Goal: Task Accomplishment & Management: Use online tool/utility

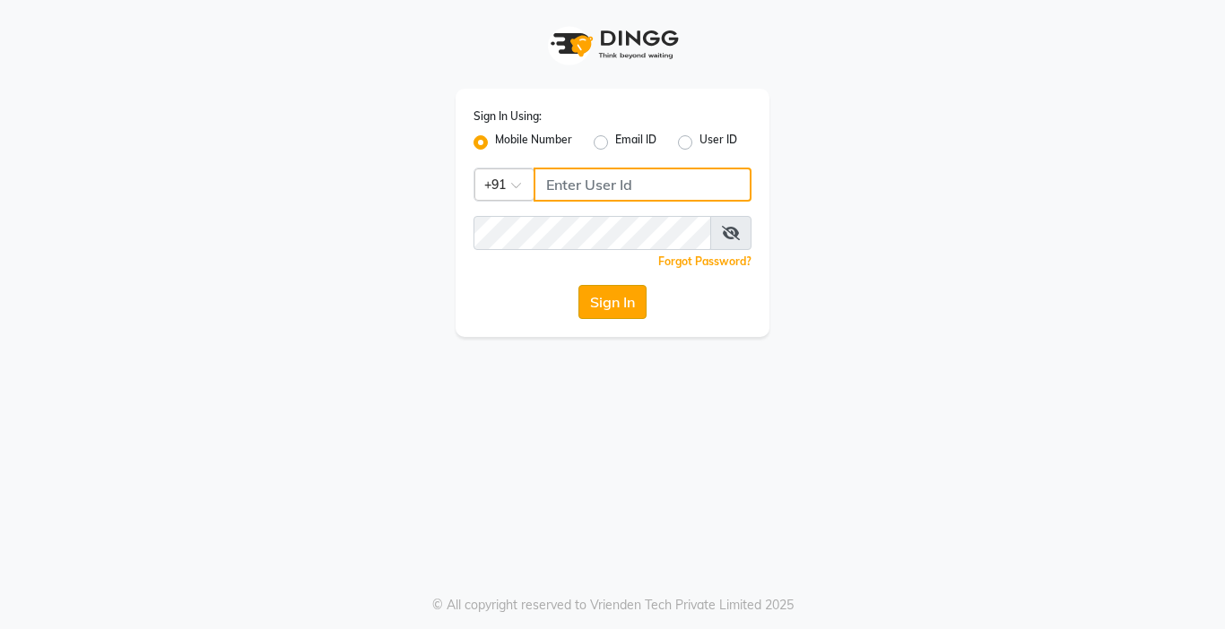
type input "9876376060"
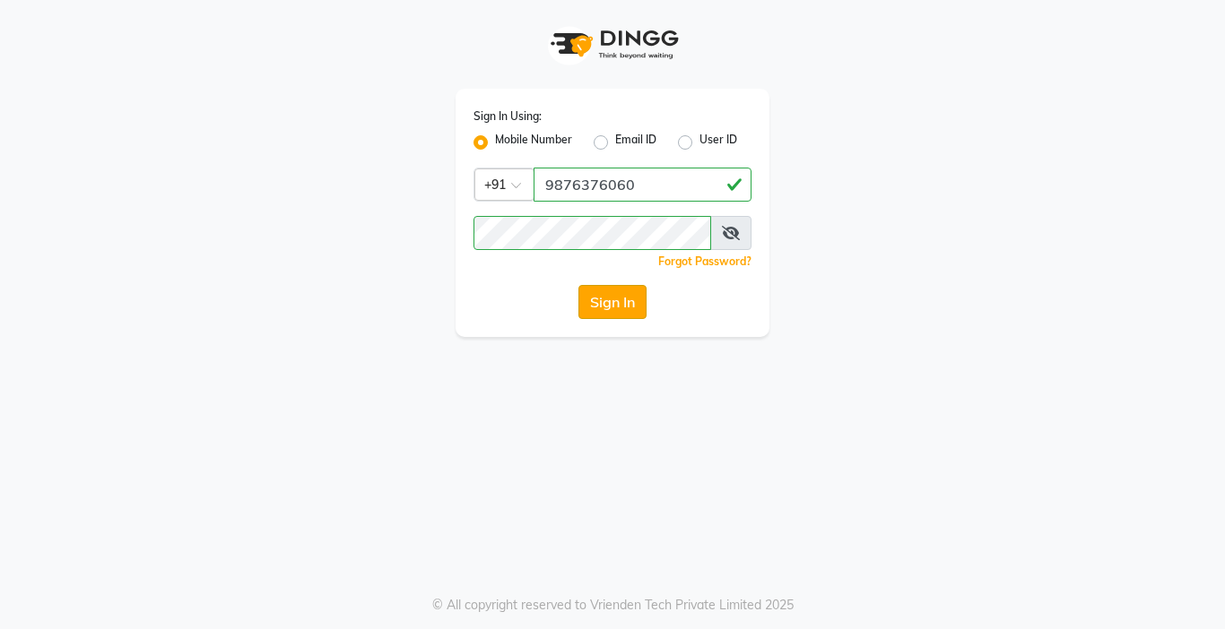
click at [619, 308] on button "Sign In" at bounding box center [612, 302] width 68 height 34
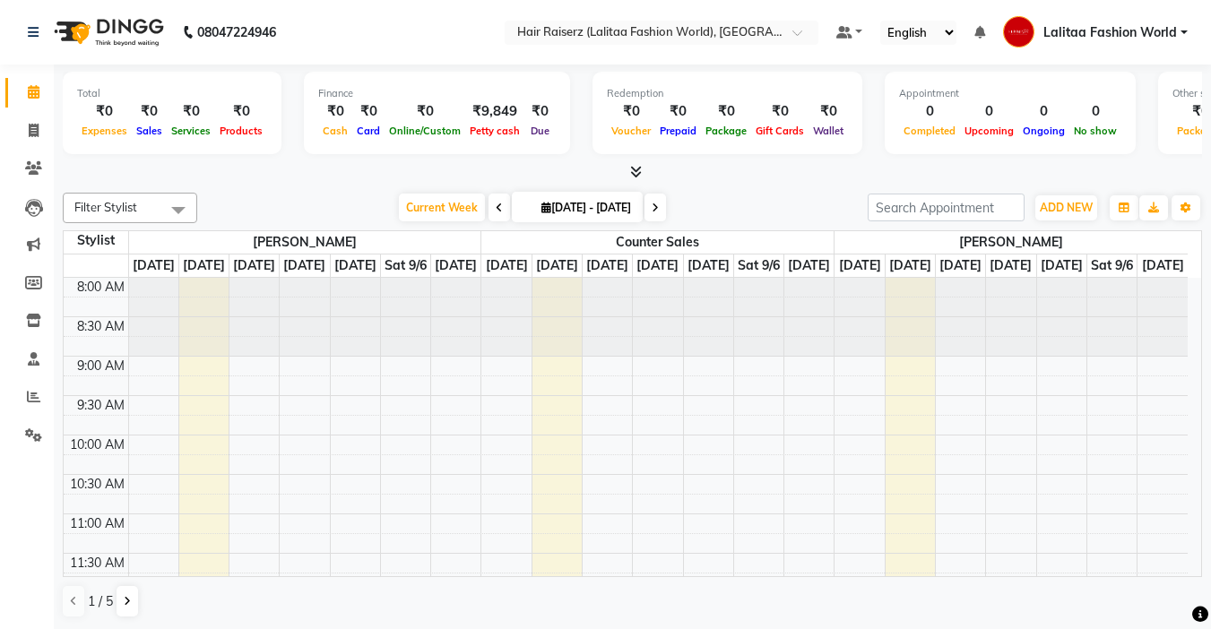
click at [578, 133] on div "Total ₹0 Expenses ₹0 Sales ₹0 Services ₹0 Products Finance ₹0 Cash ₹0 Card ₹0 O…" at bounding box center [633, 116] width 1140 height 88
click at [179, 204] on span at bounding box center [179, 210] width 36 height 34
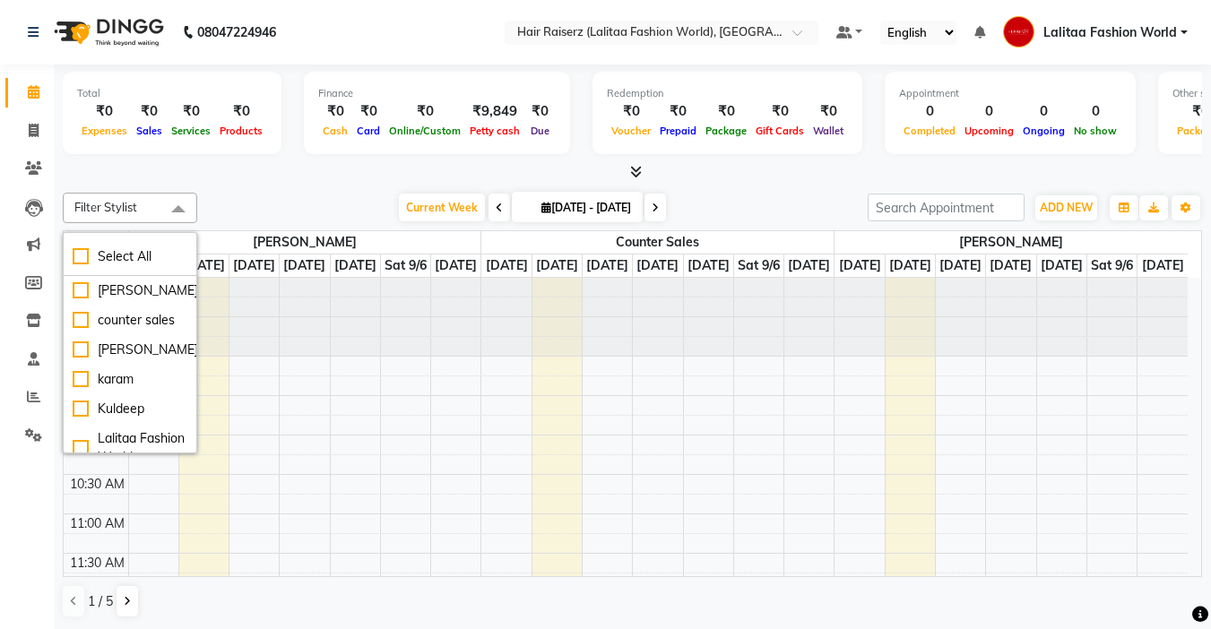
click at [248, 165] on div at bounding box center [633, 172] width 1140 height 19
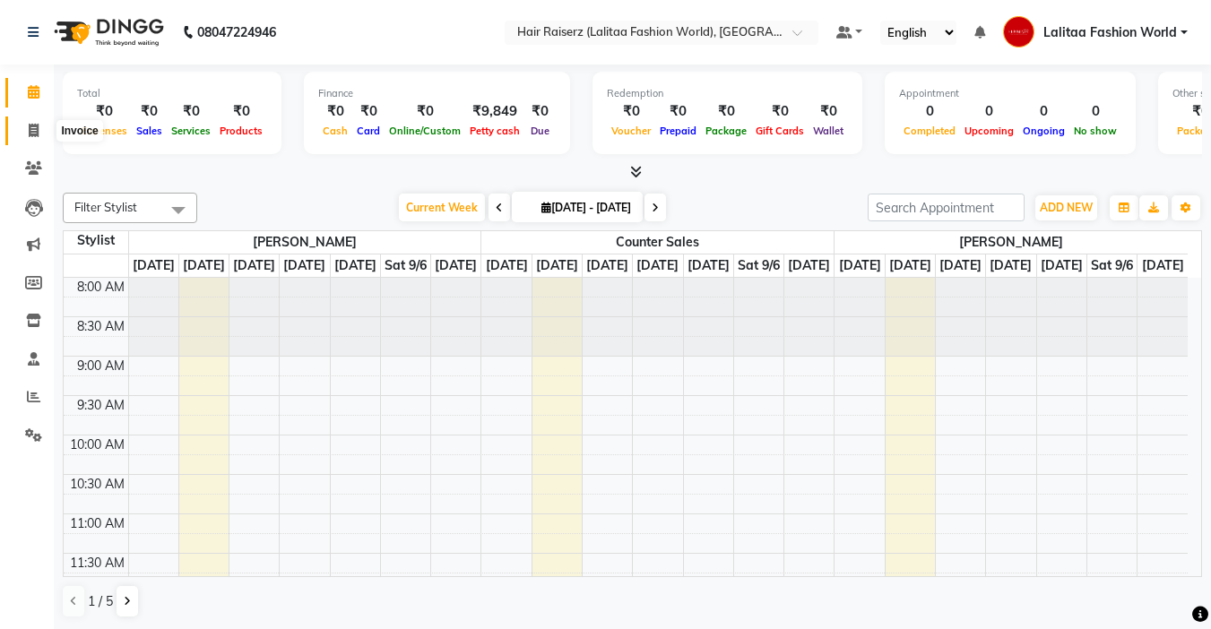
click at [29, 129] on icon at bounding box center [34, 130] width 10 height 13
select select "service"
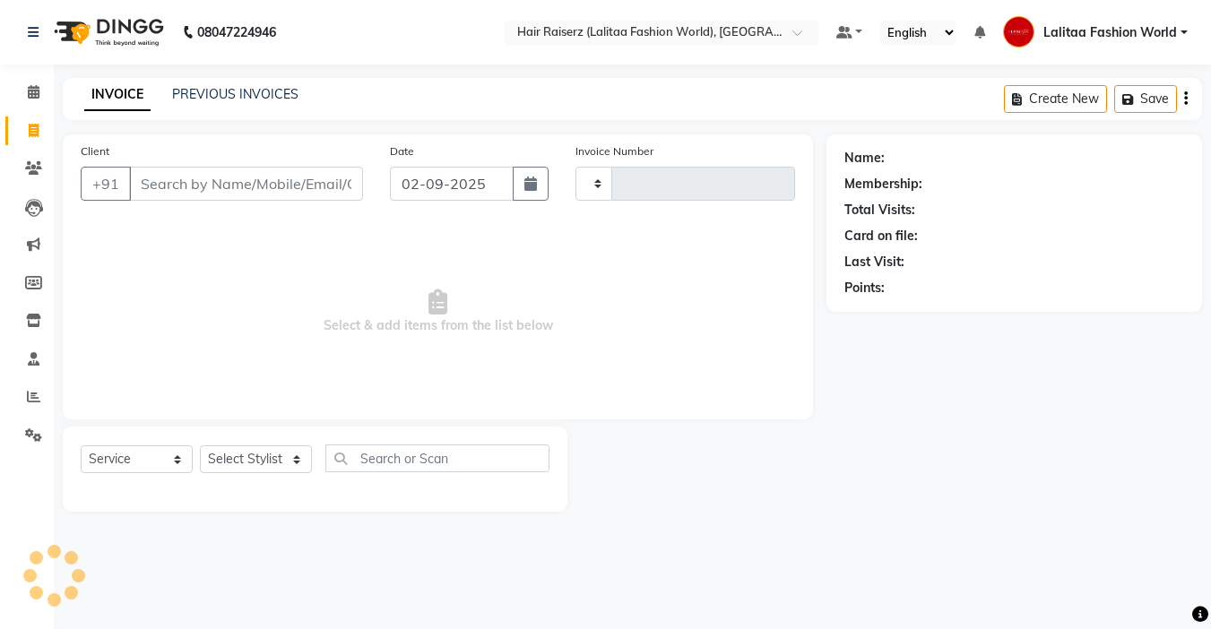
type input "1027"
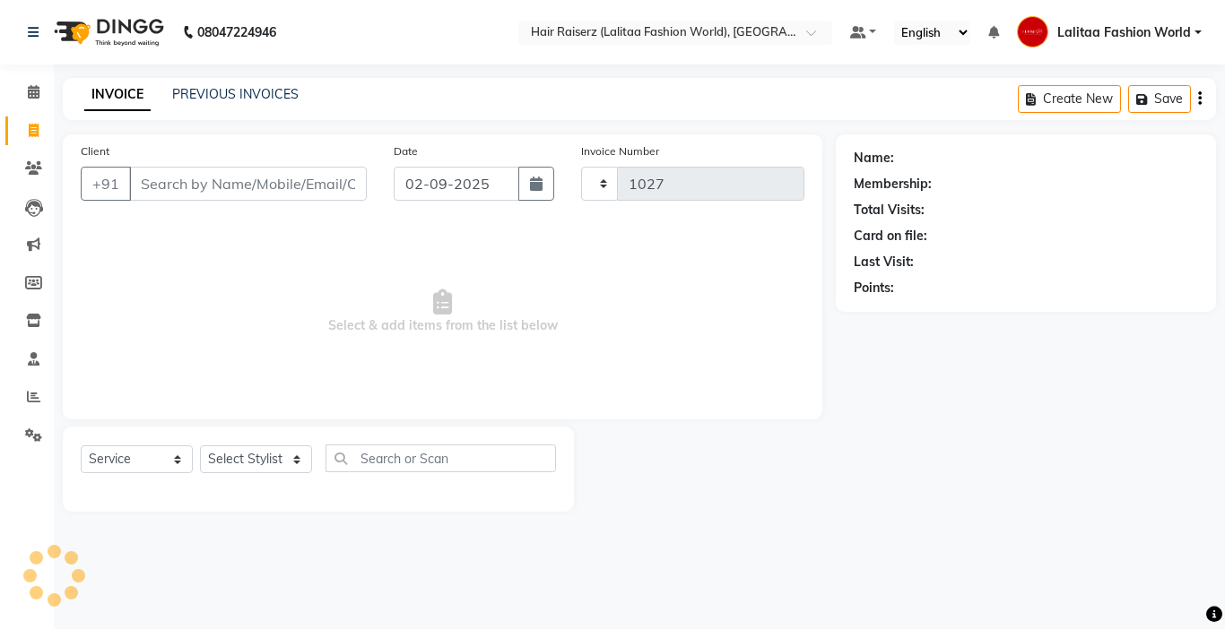
select select "7098"
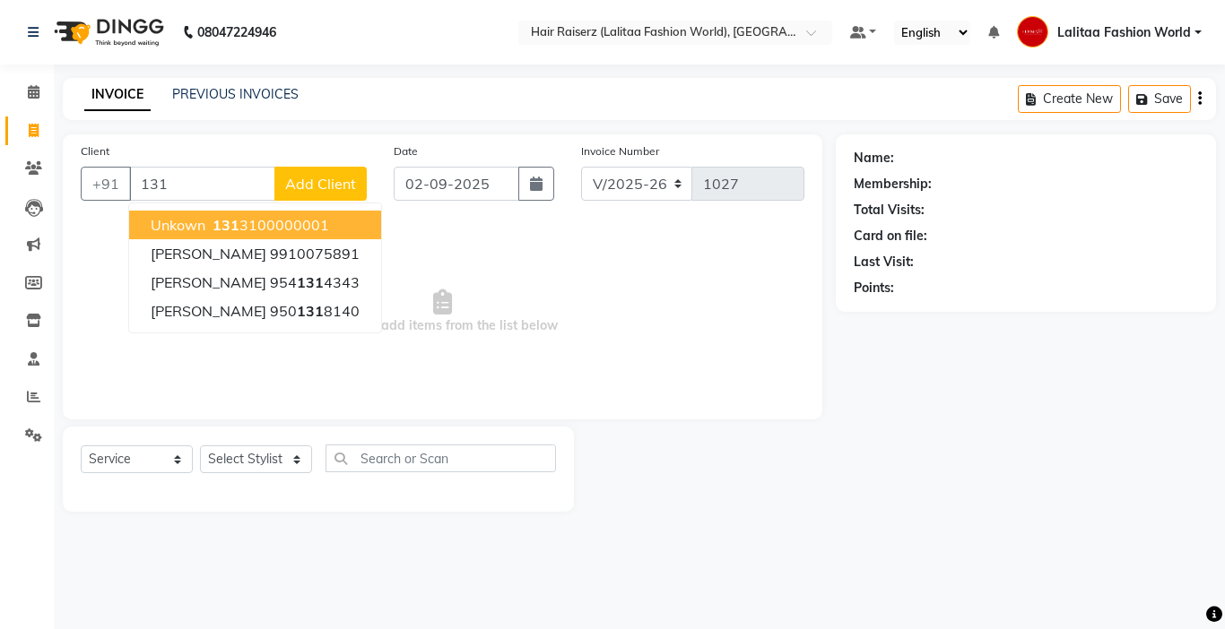
click at [282, 221] on ngb-highlight "131 3100000001" at bounding box center [269, 225] width 120 height 18
type input "1313100000001"
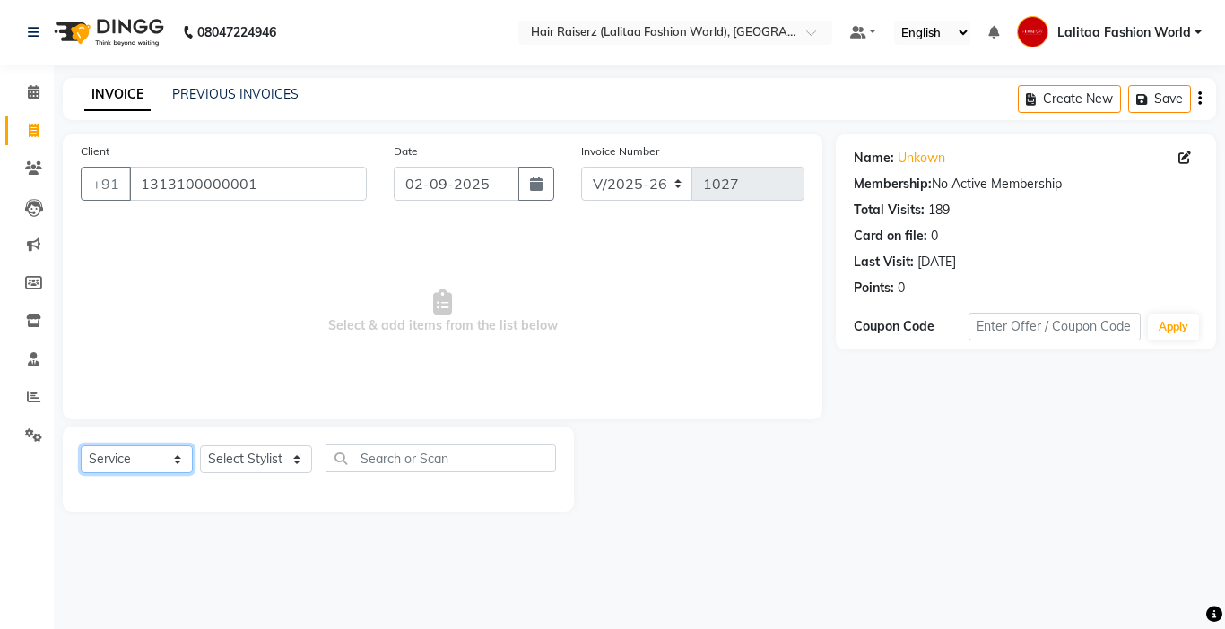
click at [175, 459] on select "Select Service Product Membership Package Voucher Prepaid Gift Card" at bounding box center [137, 460] width 112 height 28
click at [81, 446] on select "Select Service Product Membership Package Voucher Prepaid Gift Card" at bounding box center [137, 460] width 112 height 28
click at [298, 458] on select "Select Stylist Anukul counter sales kadar khan karam Kuldeep Lalitaa Fashion Wo…" at bounding box center [256, 460] width 112 height 28
select select "79568"
click at [200, 446] on select "Select Stylist Anukul counter sales kadar khan karam Kuldeep Lalitaa Fashion Wo…" at bounding box center [256, 460] width 112 height 28
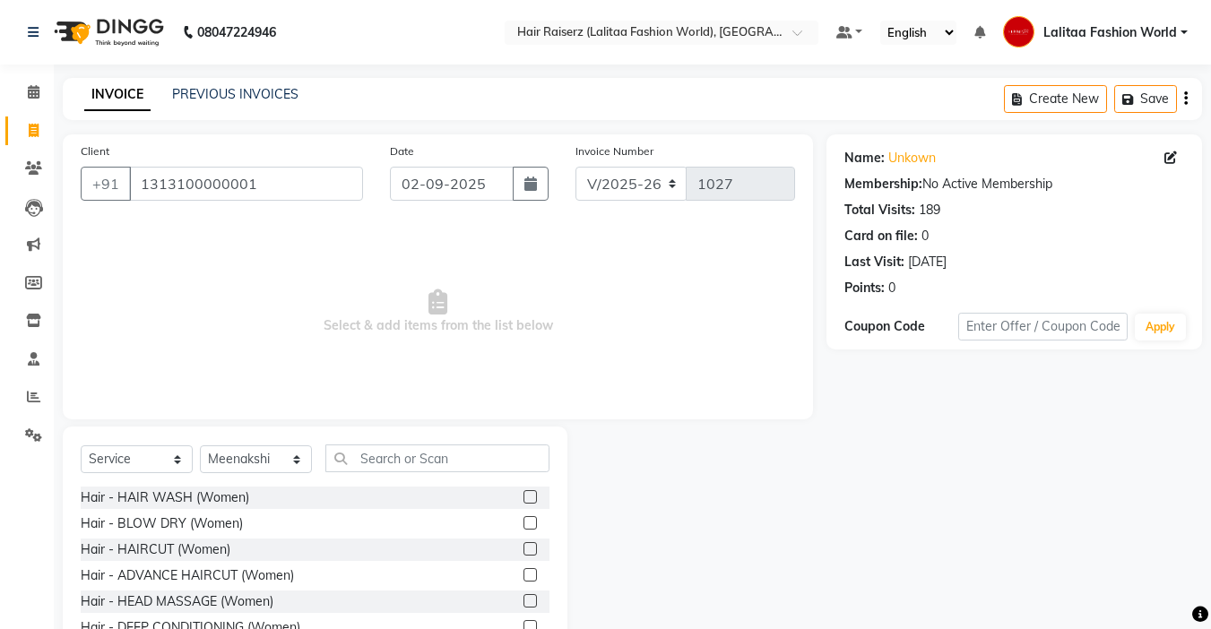
click at [524, 525] on label at bounding box center [530, 523] width 13 height 13
click at [524, 525] on input "checkbox" at bounding box center [530, 524] width 12 height 12
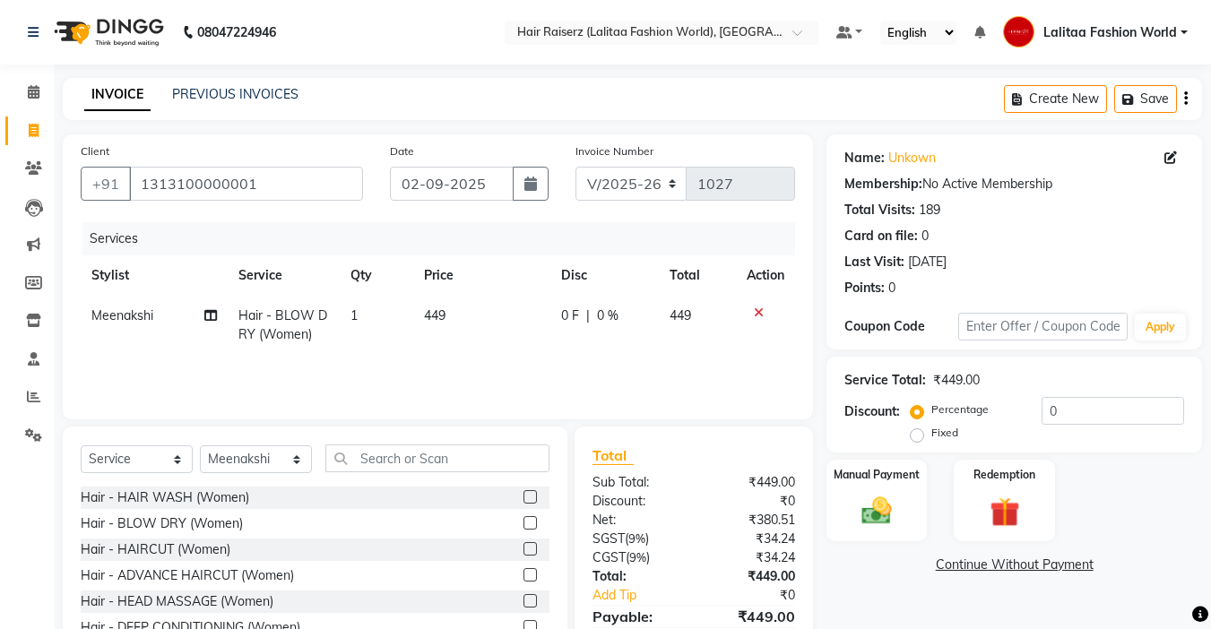
click at [524, 522] on label at bounding box center [530, 523] width 13 height 13
click at [524, 522] on input "checkbox" at bounding box center [530, 524] width 12 height 12
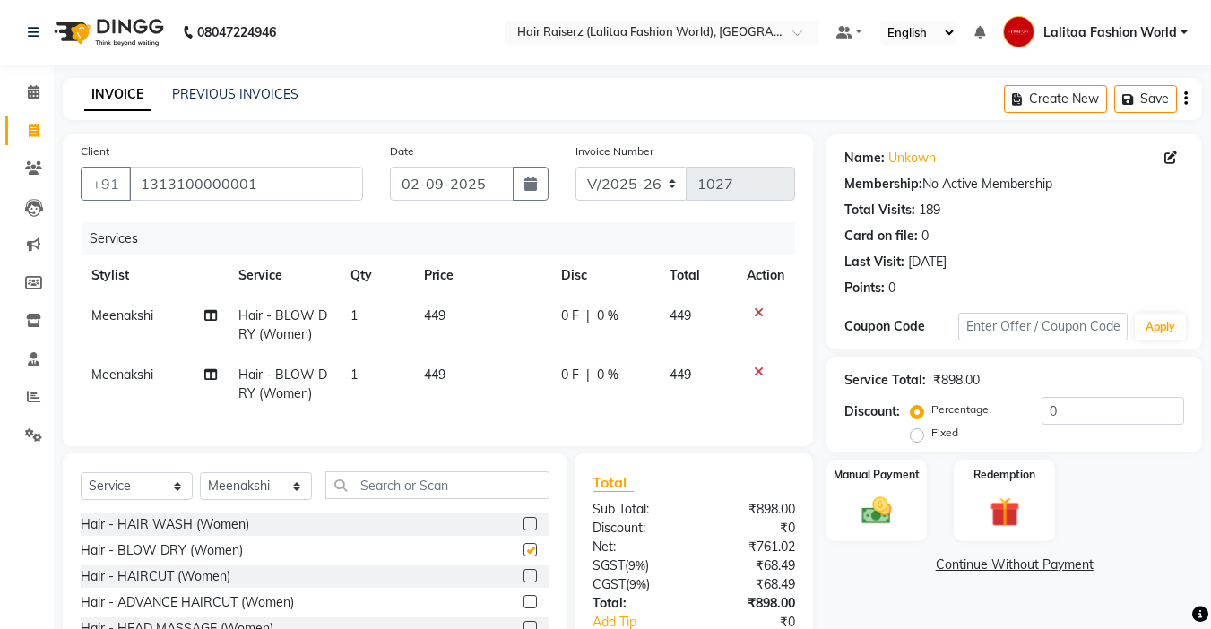
checkbox input "false"
click at [524, 531] on label at bounding box center [530, 523] width 13 height 13
click at [524, 531] on input "checkbox" at bounding box center [530, 525] width 12 height 12
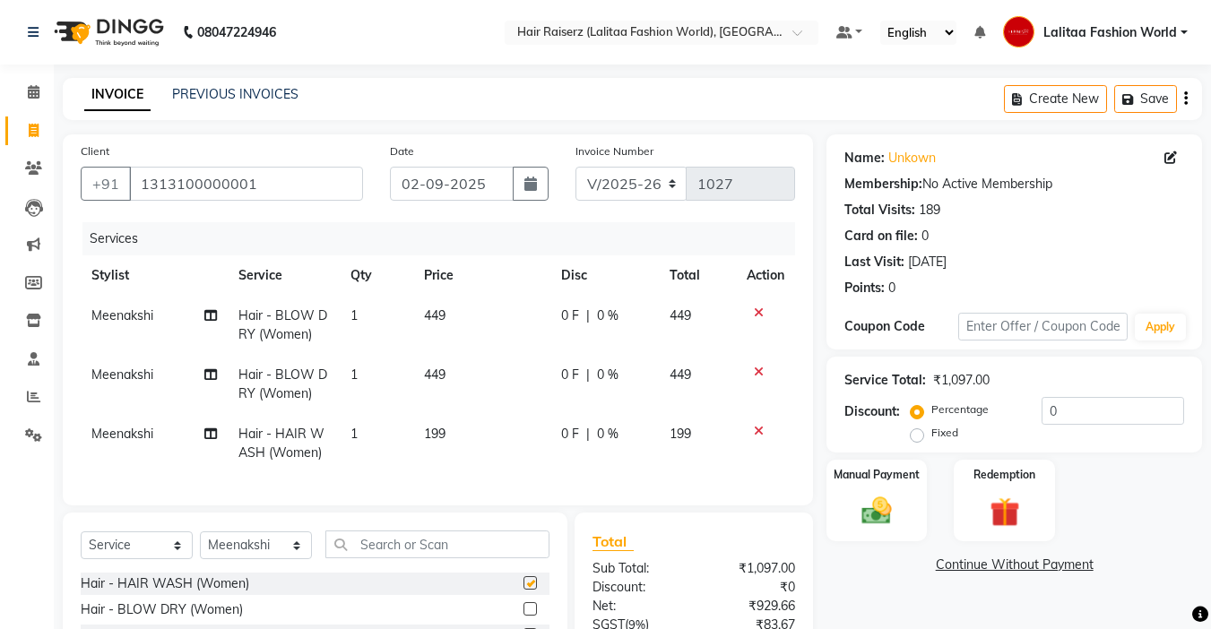
checkbox input "false"
click at [763, 310] on div at bounding box center [766, 313] width 38 height 13
click at [762, 310] on icon at bounding box center [759, 313] width 10 height 13
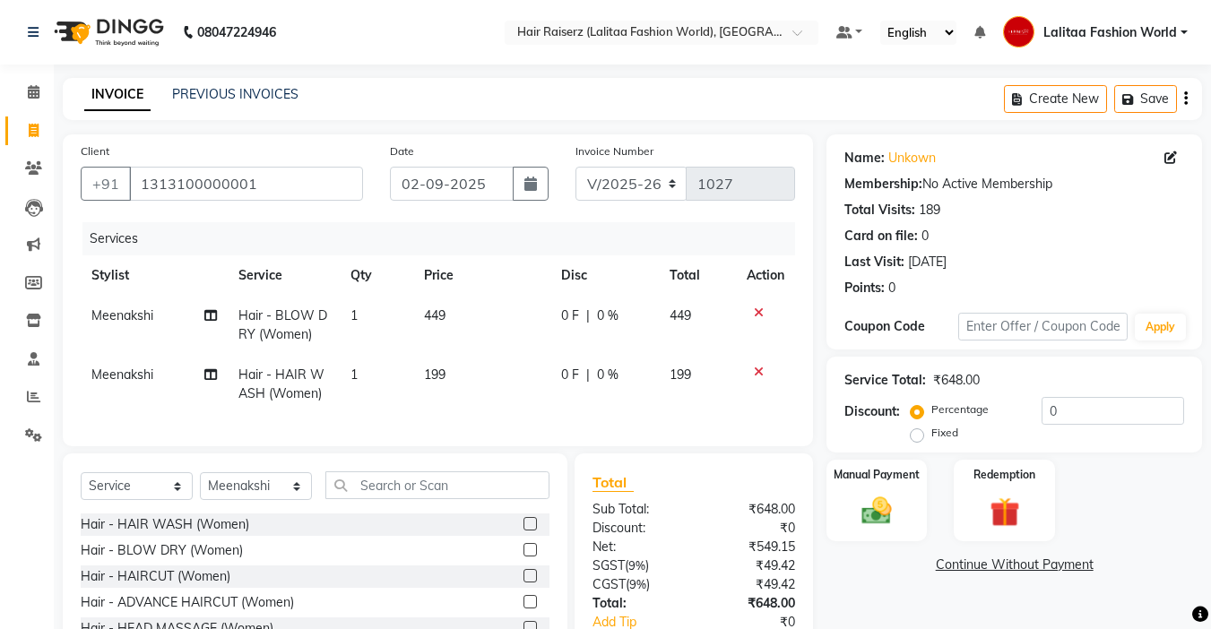
click at [762, 310] on icon at bounding box center [759, 313] width 10 height 13
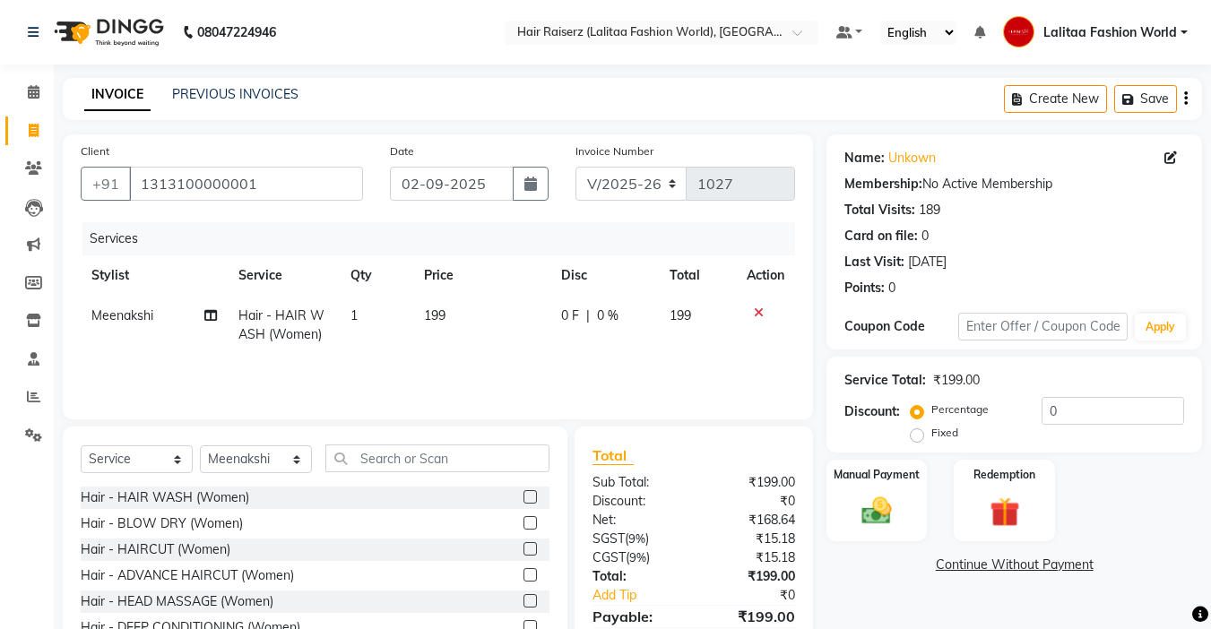
click at [443, 310] on span "199" at bounding box center [435, 316] width 22 height 16
select select "79568"
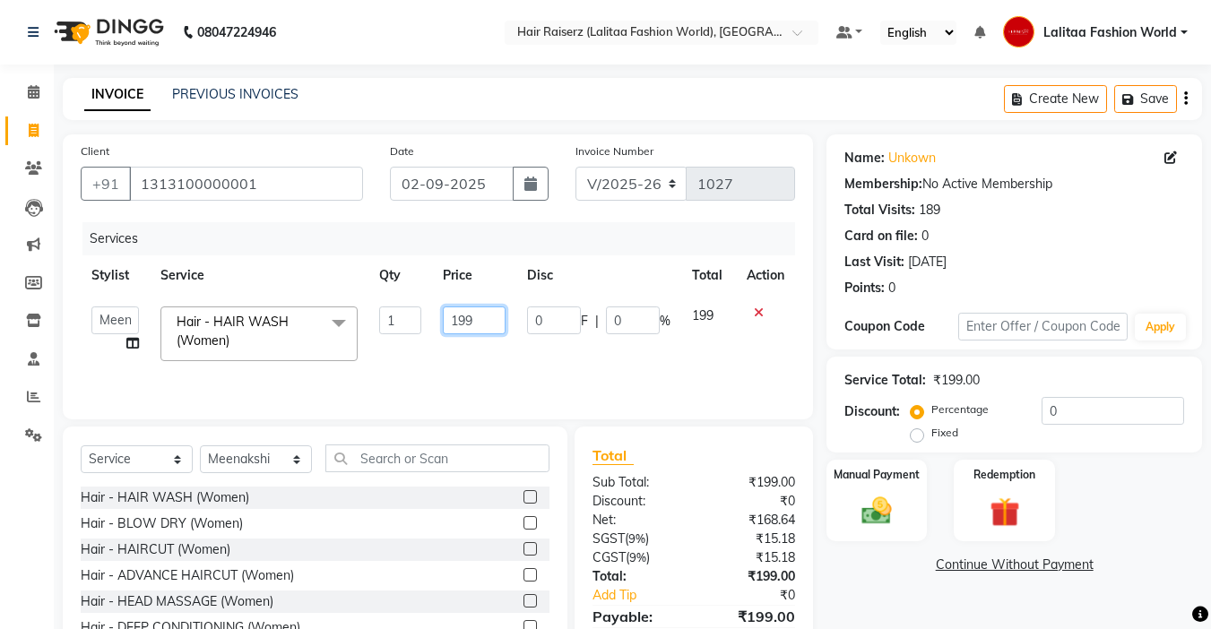
click at [485, 315] on input "199" at bounding box center [474, 321] width 62 height 28
type input "1"
type input "250"
click at [842, 419] on div "Service Total: ₹199.00 Discount: Percentage Fixed 0" at bounding box center [1015, 405] width 376 height 96
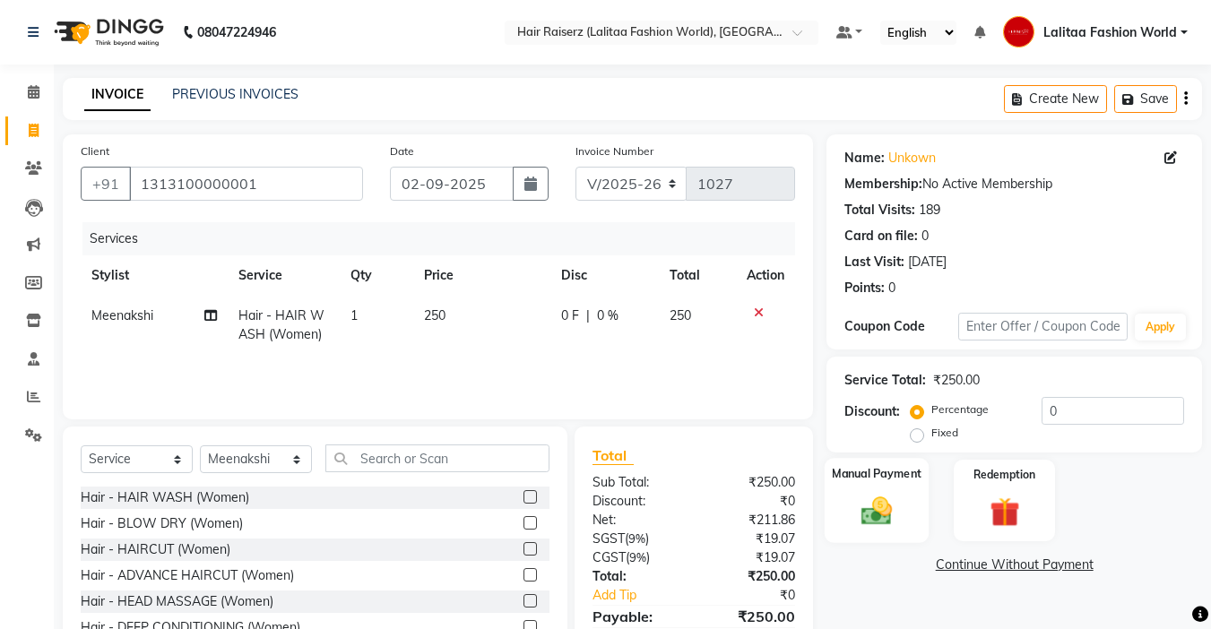
click at [869, 488] on div "Manual Payment" at bounding box center [877, 500] width 105 height 85
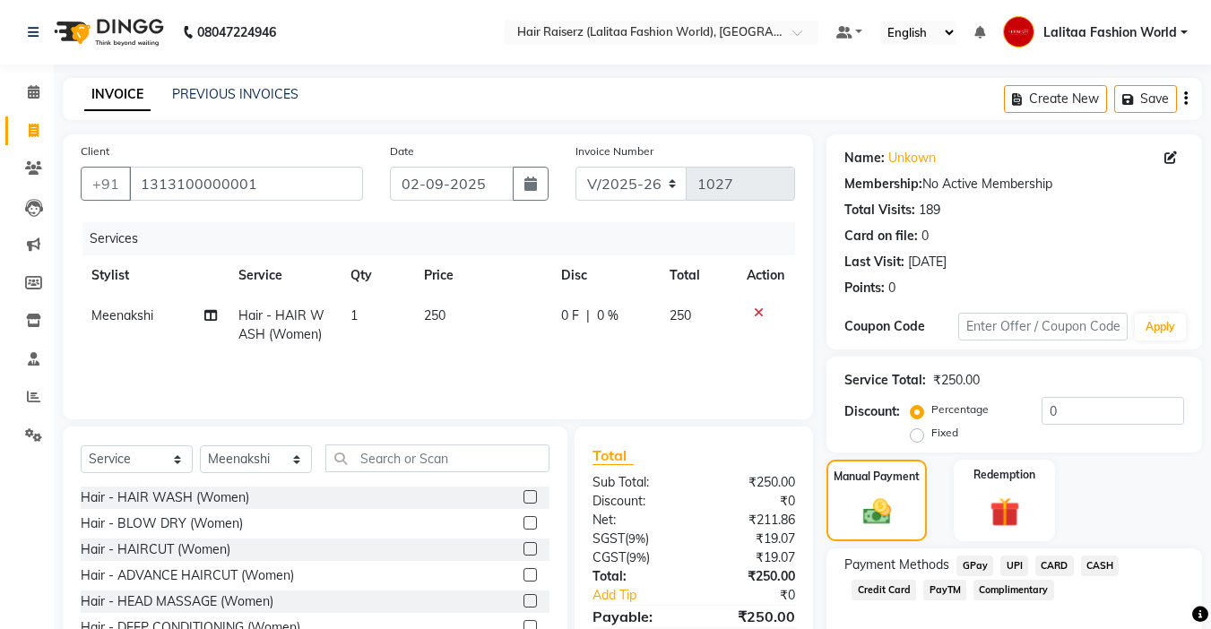
click at [1019, 561] on span "UPI" at bounding box center [1015, 566] width 28 height 21
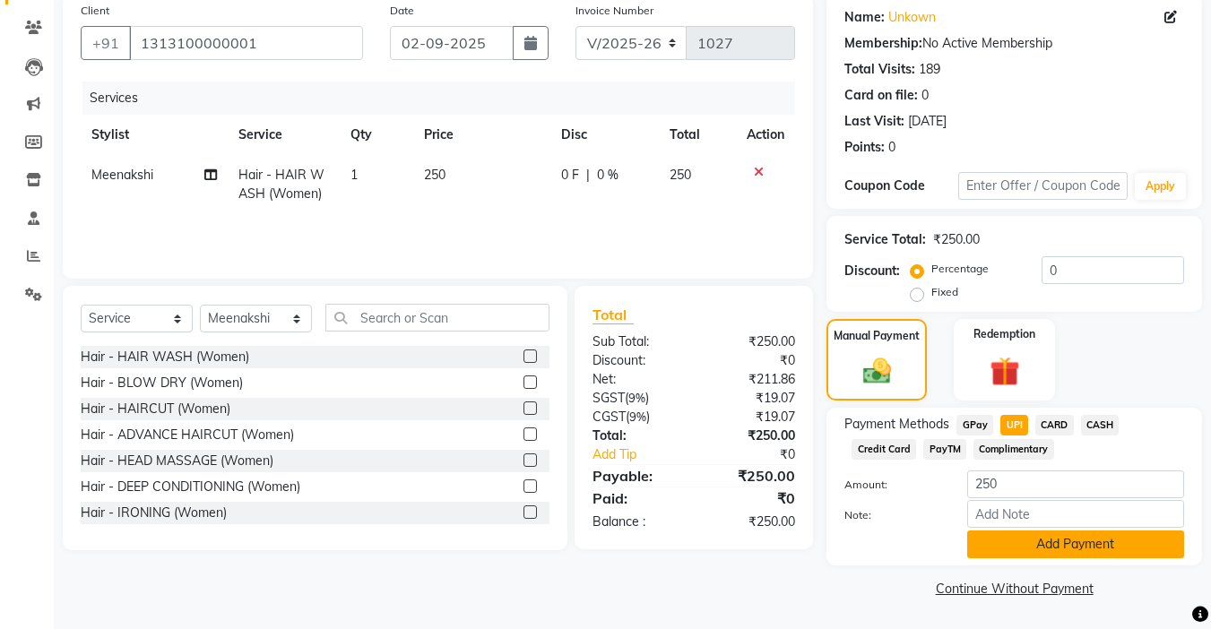
click at [1116, 537] on button "Add Payment" at bounding box center [1076, 545] width 217 height 28
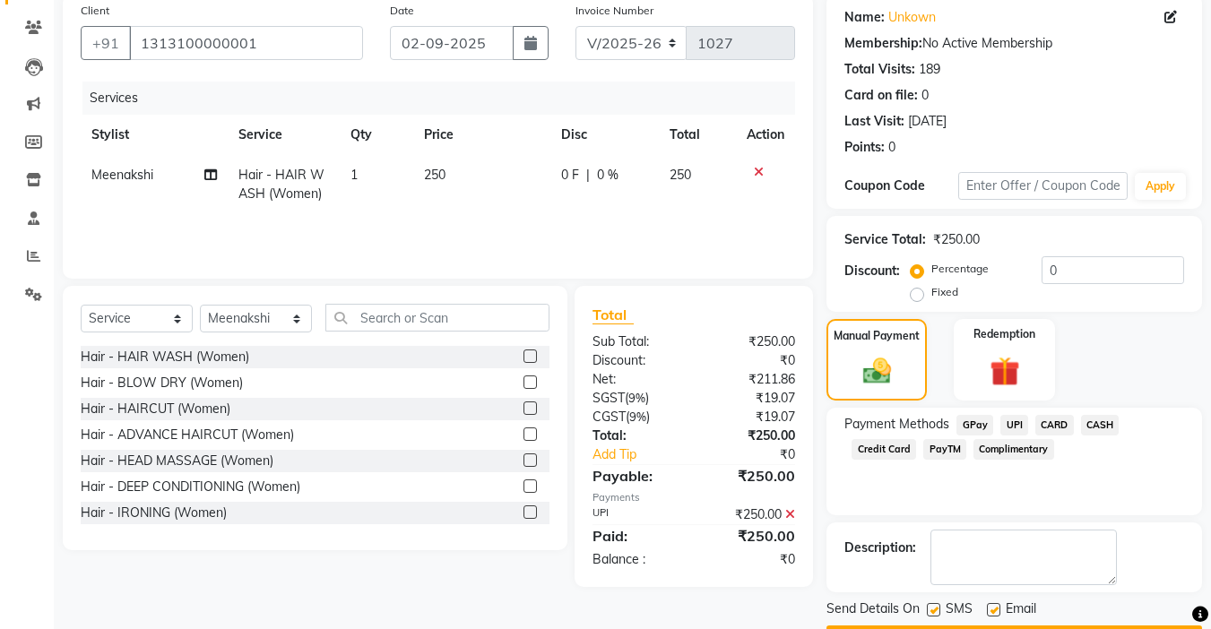
scroll to position [192, 0]
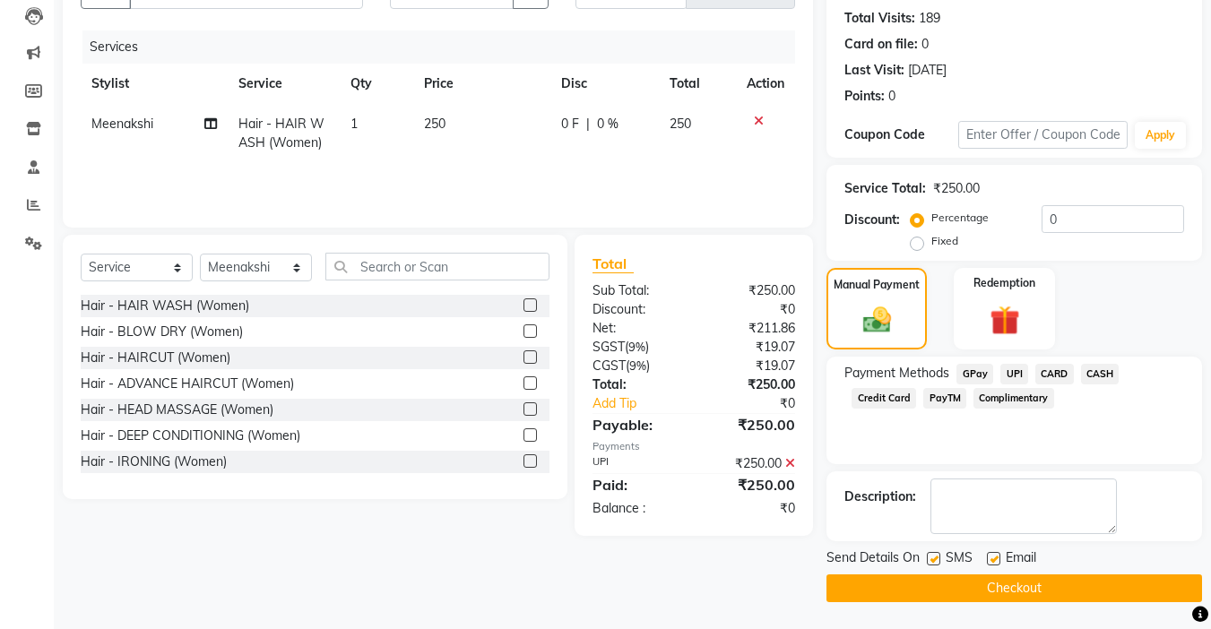
click at [990, 557] on label at bounding box center [993, 558] width 13 height 13
click at [990, 557] on input "checkbox" at bounding box center [993, 560] width 12 height 12
checkbox input "false"
click at [996, 581] on button "Checkout" at bounding box center [1015, 589] width 376 height 28
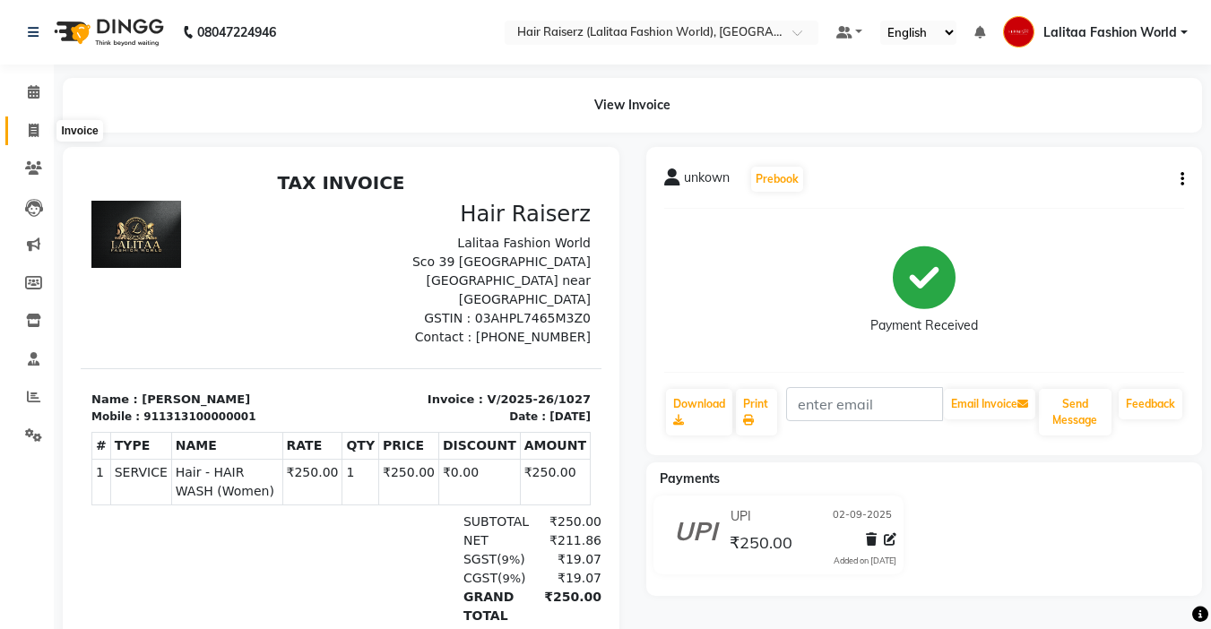
click at [32, 126] on icon at bounding box center [34, 130] width 10 height 13
select select "service"
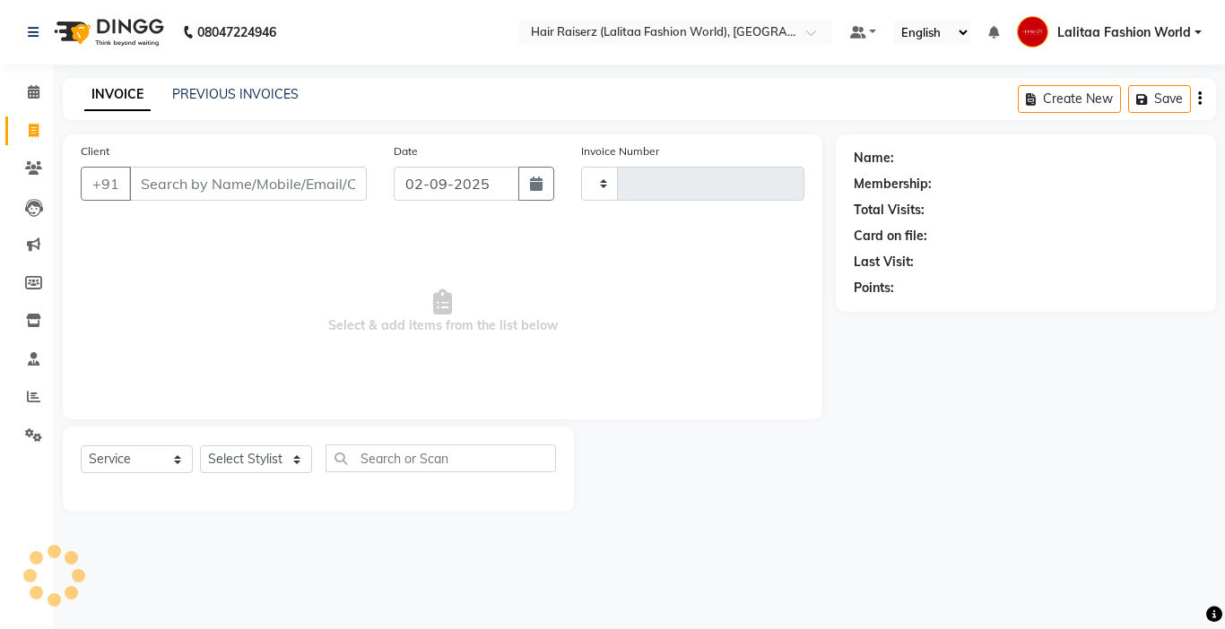
type input "1028"
select select "7098"
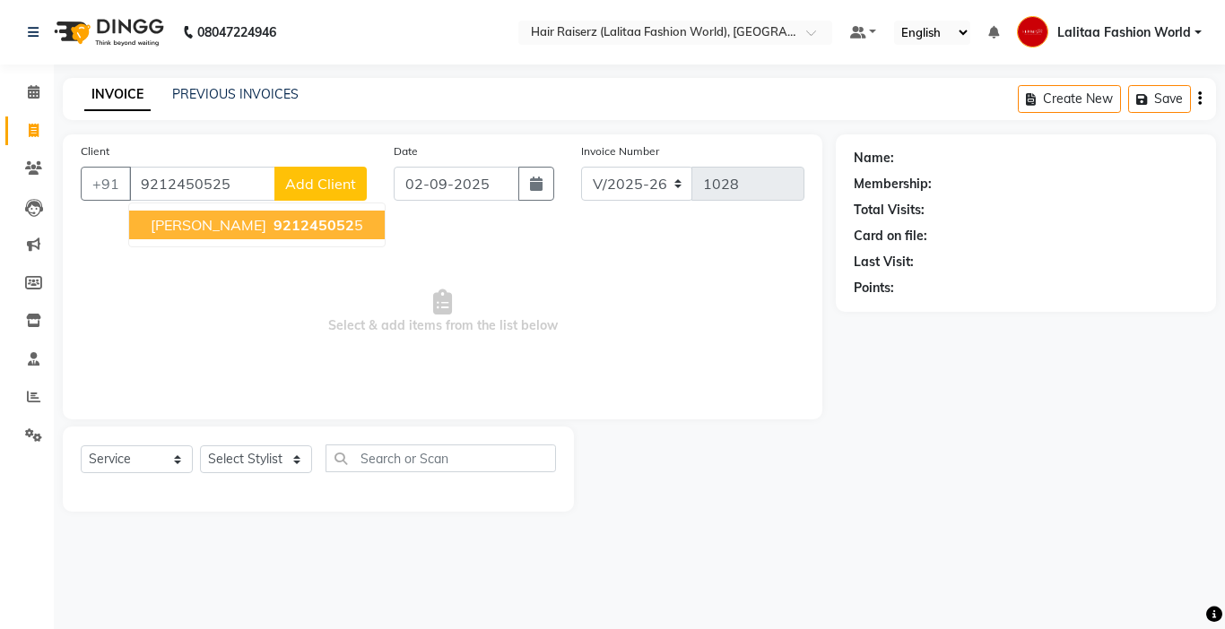
type input "9212450525"
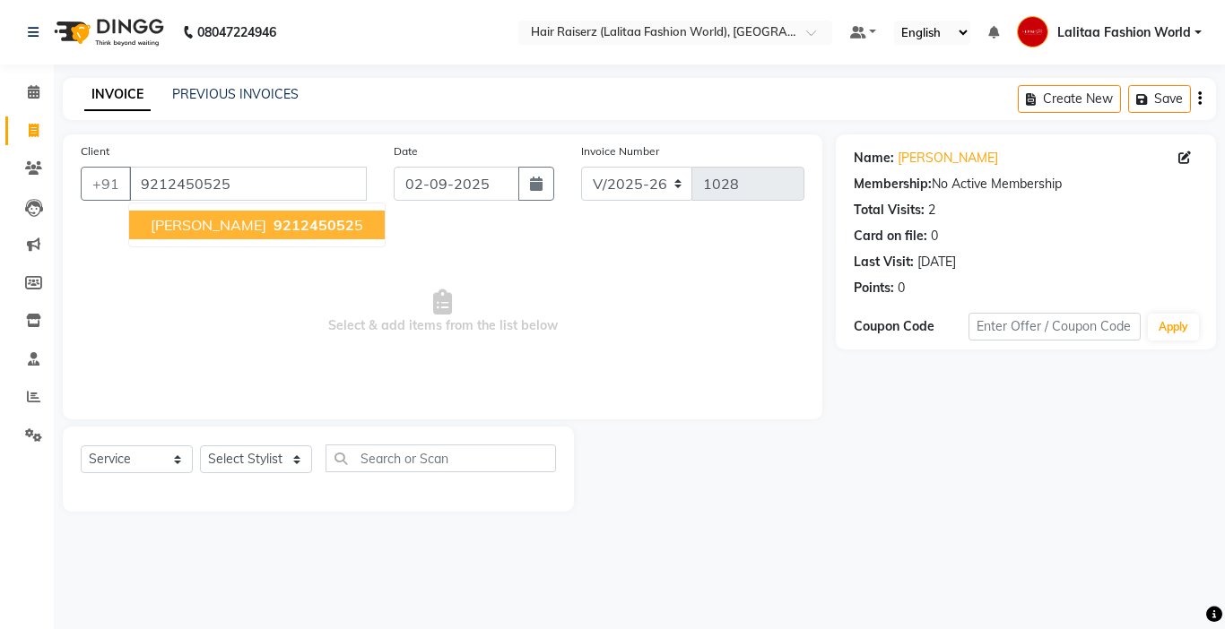
click at [270, 223] on ngb-highlight "921245052 5" at bounding box center [316, 225] width 93 height 18
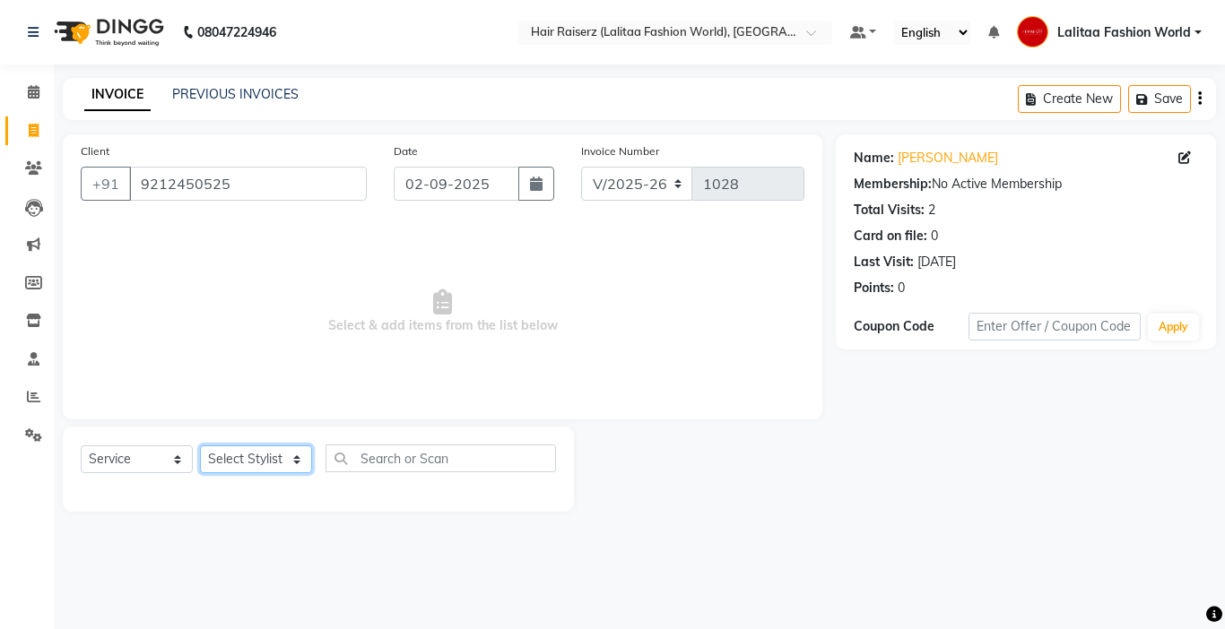
click at [293, 456] on select "Select Stylist Anukul counter sales kadar khan karam Kuldeep Lalitaa Fashion Wo…" at bounding box center [256, 460] width 112 height 28
select select "67730"
click at [200, 446] on select "Select Stylist Anukul counter sales kadar khan karam Kuldeep Lalitaa Fashion Wo…" at bounding box center [256, 460] width 112 height 28
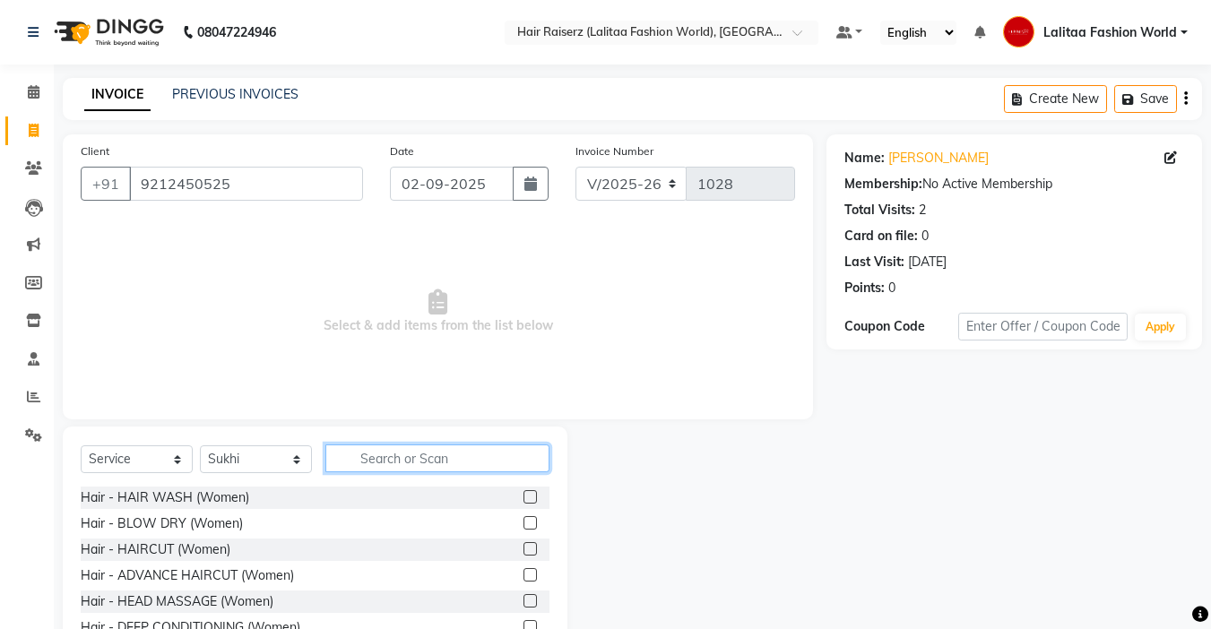
click at [386, 457] on input "text" at bounding box center [438, 459] width 224 height 28
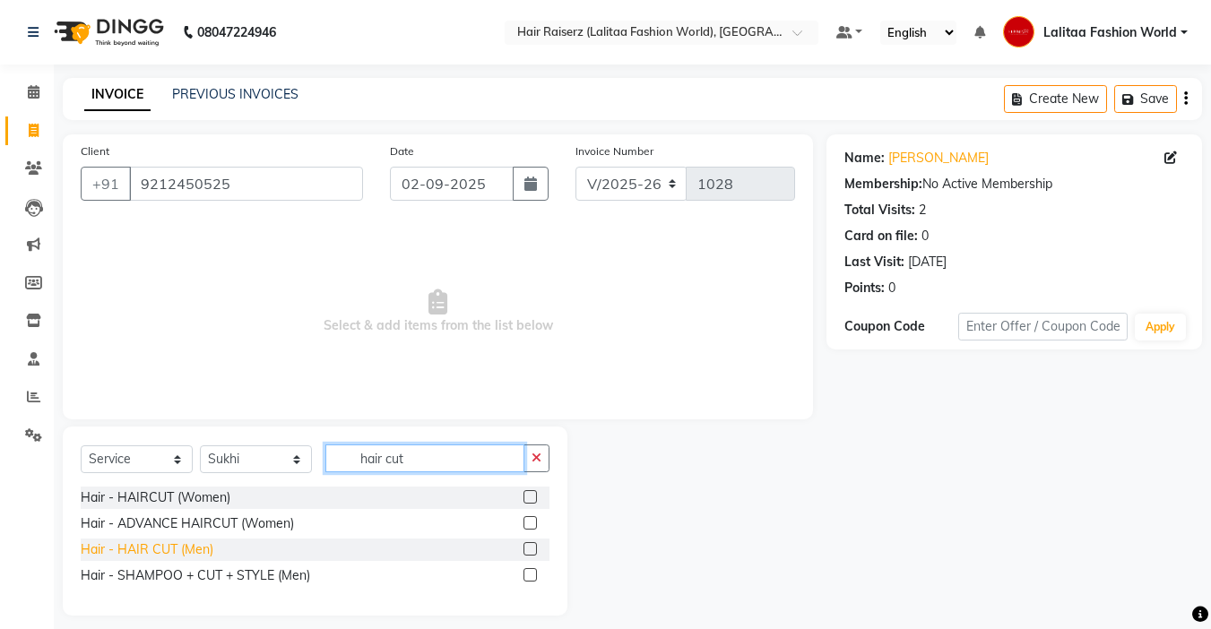
type input "hair cut"
click at [201, 553] on div "Hair - HAIR CUT (Men)" at bounding box center [147, 550] width 133 height 19
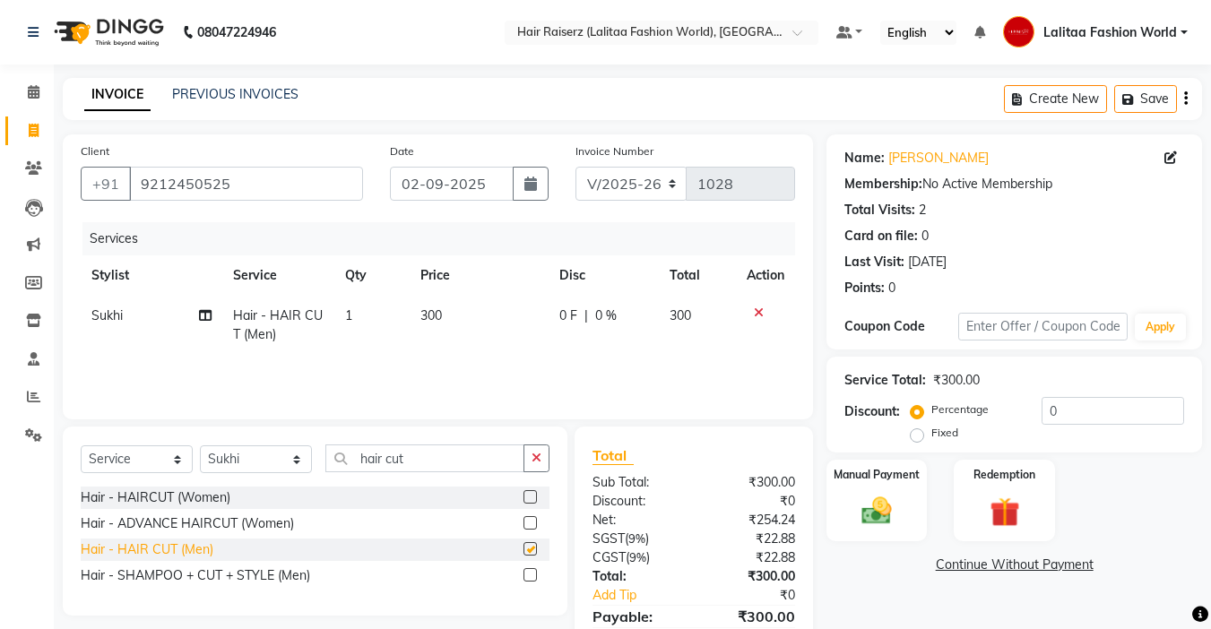
checkbox input "false"
click at [535, 457] on icon "button" at bounding box center [537, 458] width 10 height 13
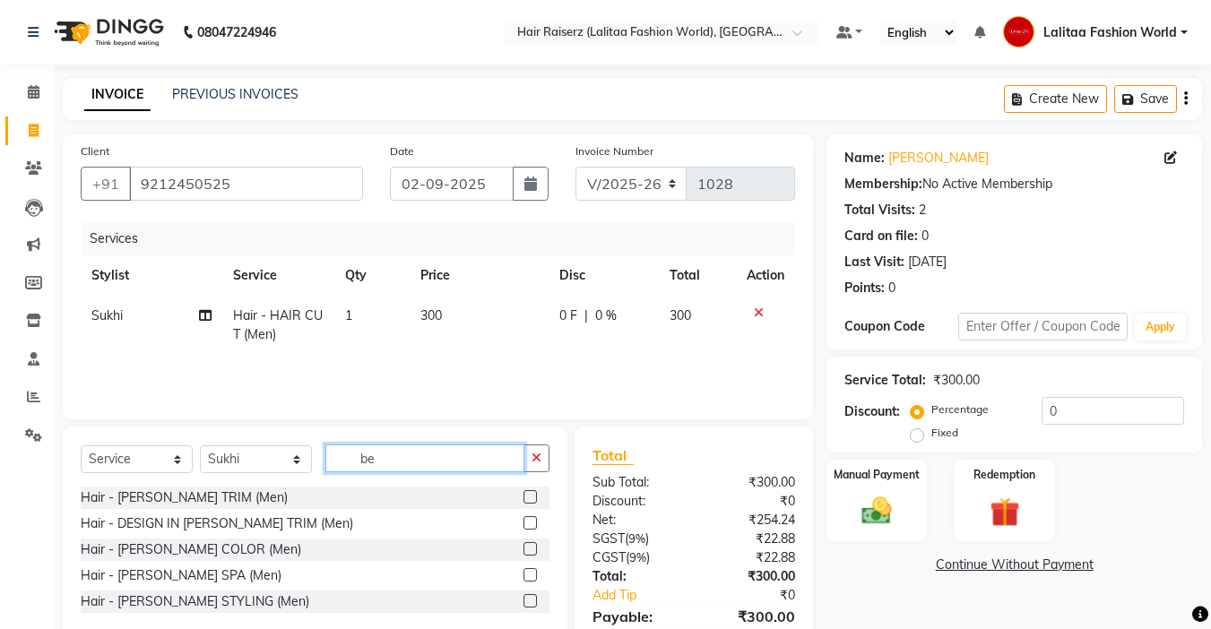
type input "be"
click at [245, 494] on div "Hair - BEARD TRIM (Men)" at bounding box center [315, 498] width 469 height 22
click at [531, 500] on label at bounding box center [530, 497] width 13 height 13
click at [531, 500] on input "checkbox" at bounding box center [530, 498] width 12 height 12
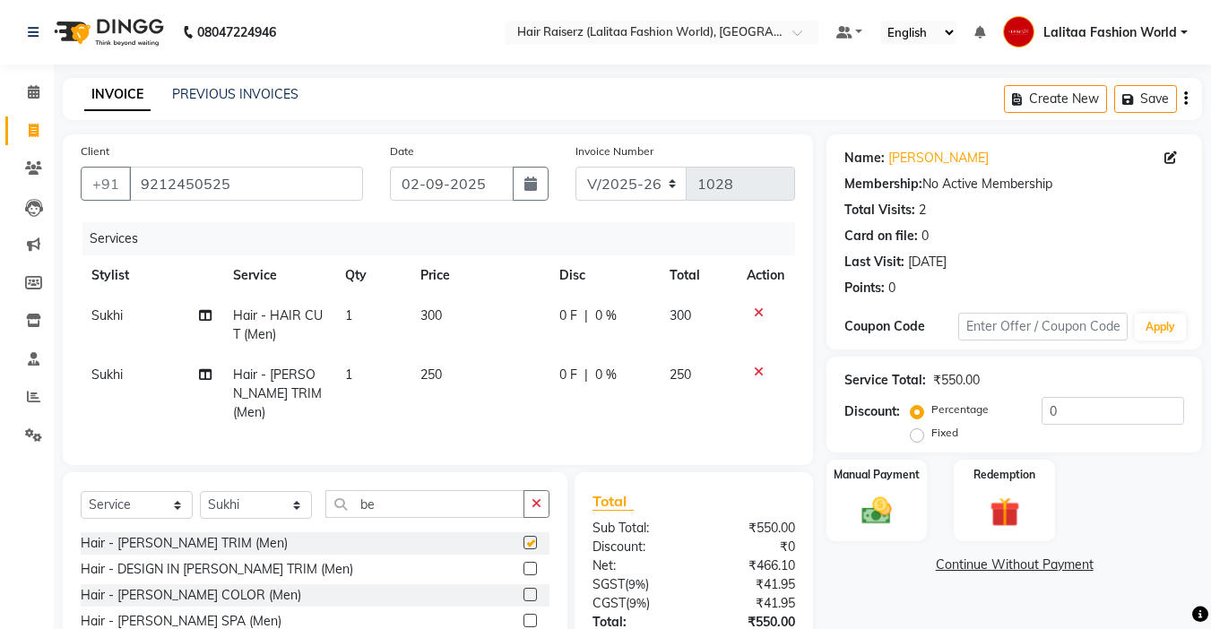
checkbox input "false"
click at [875, 482] on label "Manual Payment" at bounding box center [877, 473] width 90 height 17
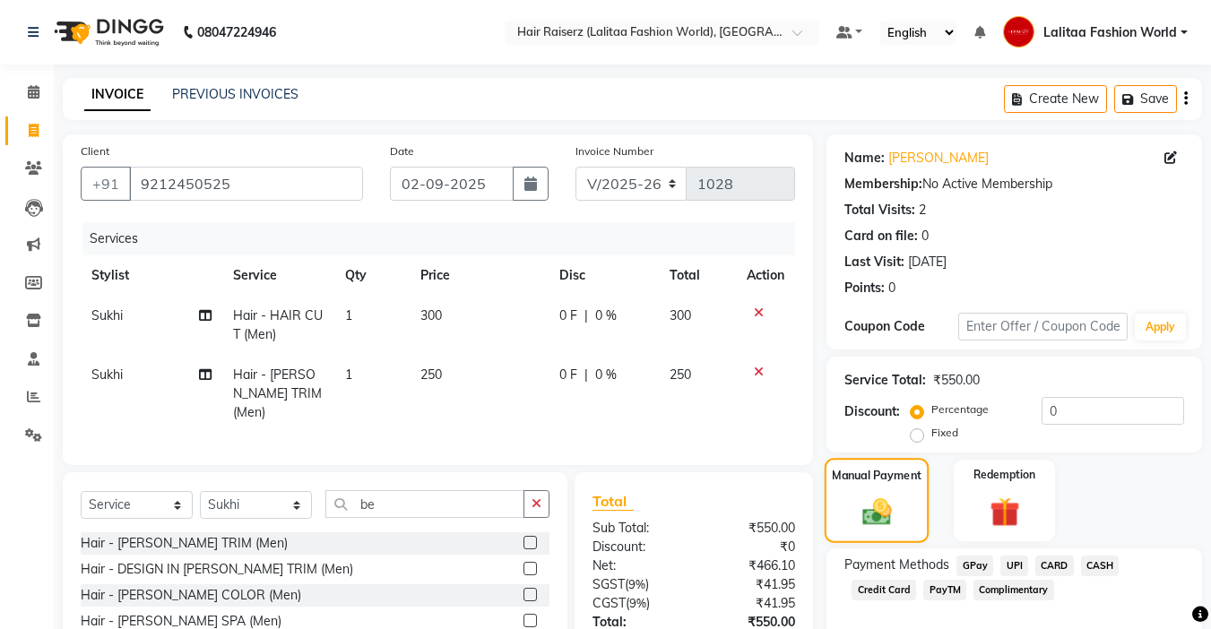
scroll to position [128, 0]
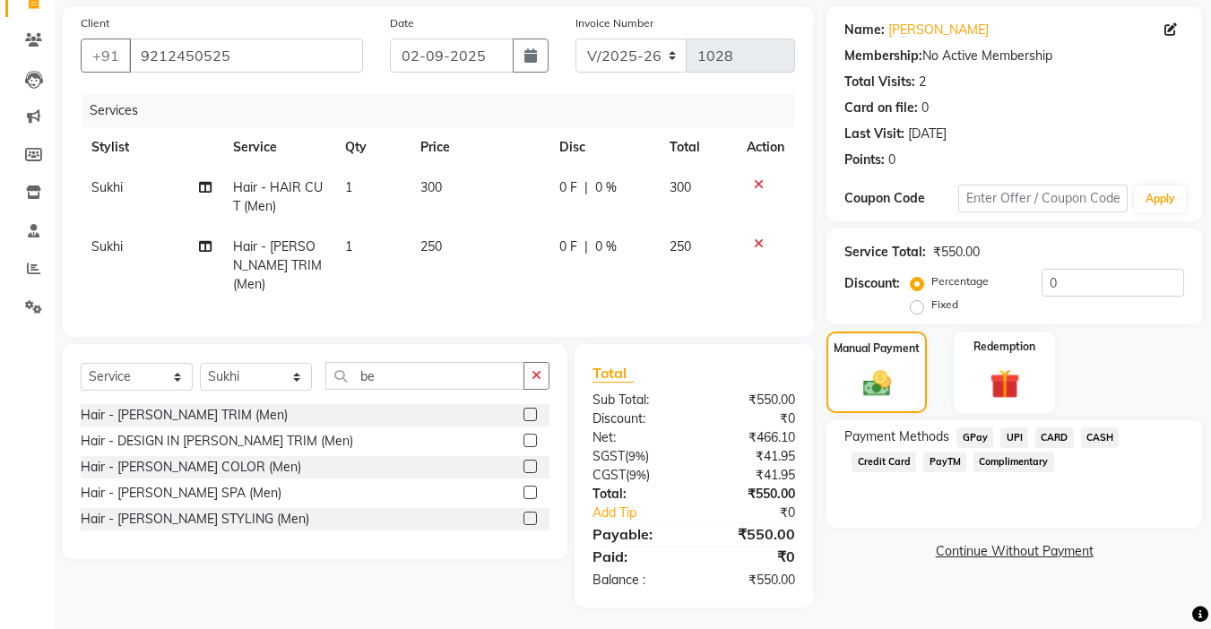
click at [1011, 435] on span "UPI" at bounding box center [1015, 438] width 28 height 21
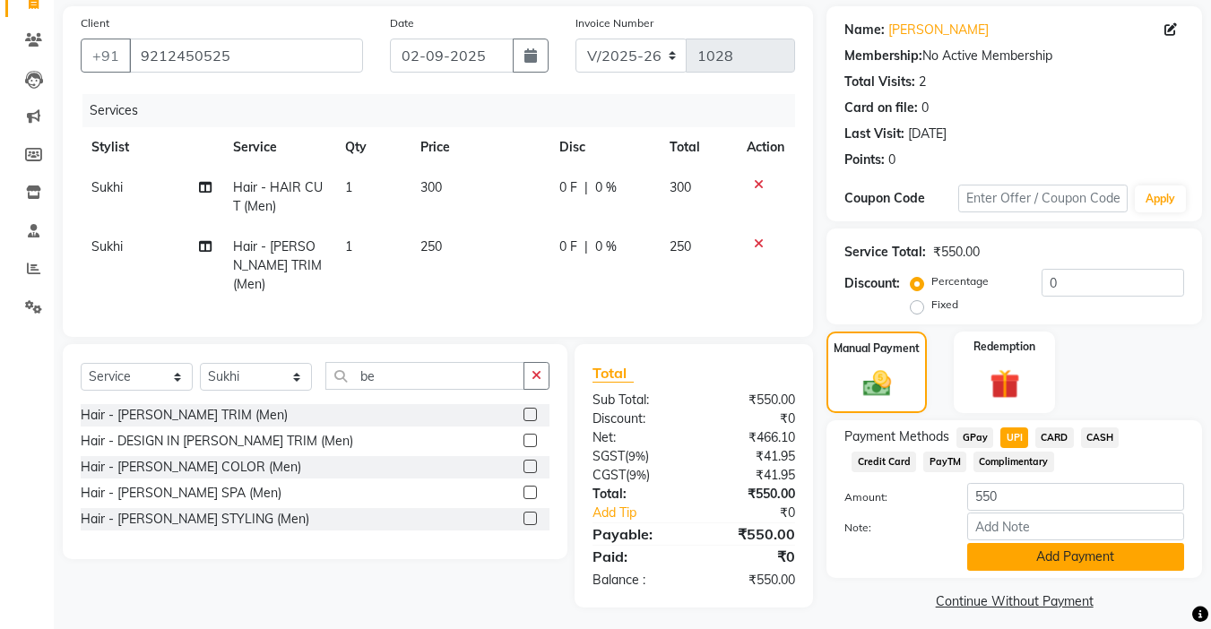
click at [1065, 561] on button "Add Payment" at bounding box center [1076, 557] width 217 height 28
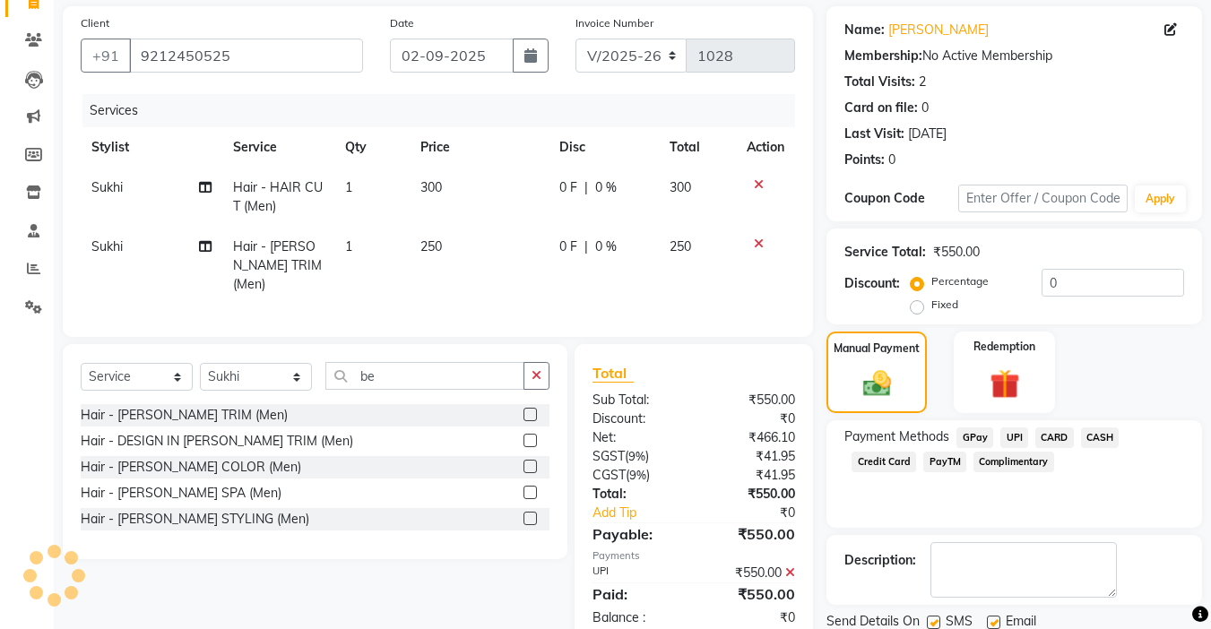
scroll to position [192, 0]
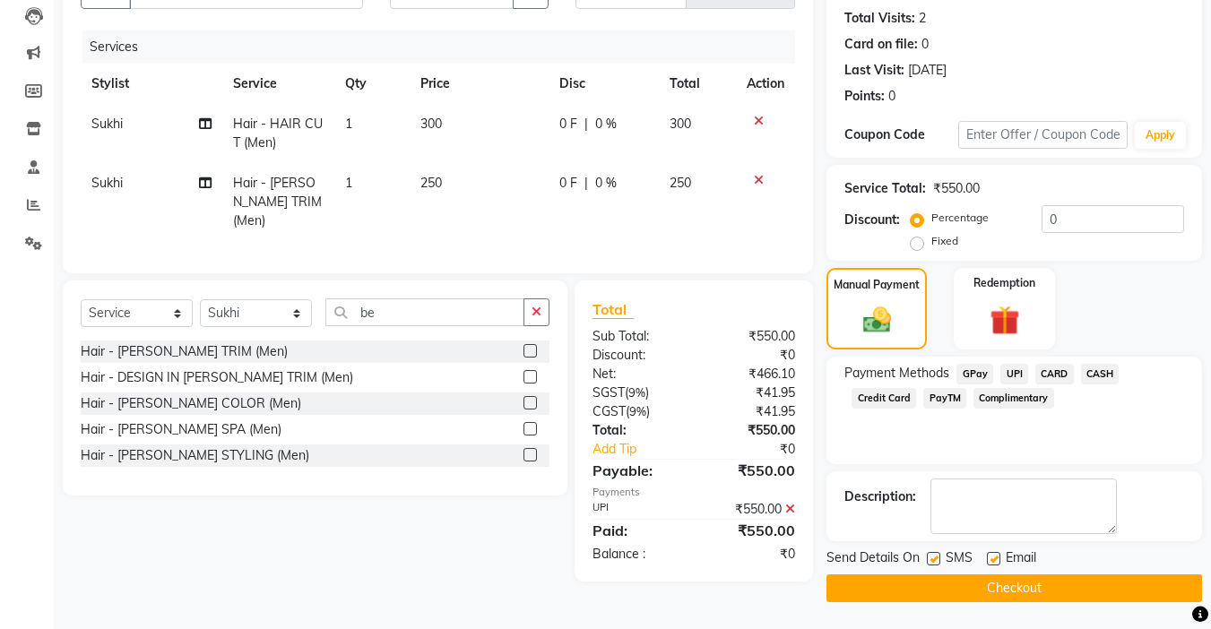
click at [993, 559] on label at bounding box center [993, 558] width 13 height 13
click at [993, 559] on input "checkbox" at bounding box center [993, 560] width 12 height 12
checkbox input "false"
click at [996, 590] on button "Checkout" at bounding box center [1015, 589] width 376 height 28
